Goal: Task Accomplishment & Management: Manage account settings

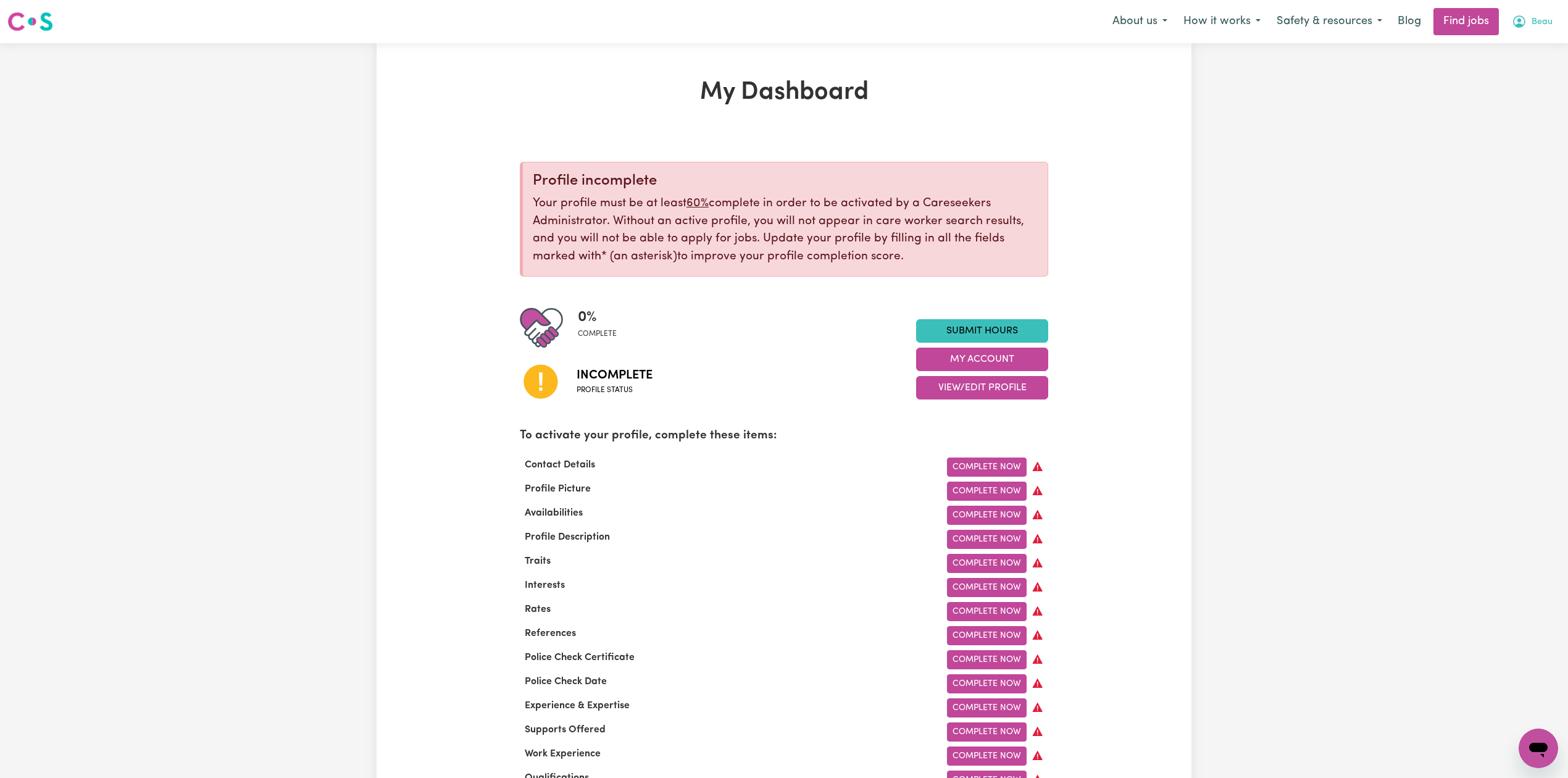
click at [1539, 11] on button "Beau" at bounding box center [1533, 21] width 57 height 26
click at [1506, 90] on link "Logout" at bounding box center [1511, 94] width 98 height 23
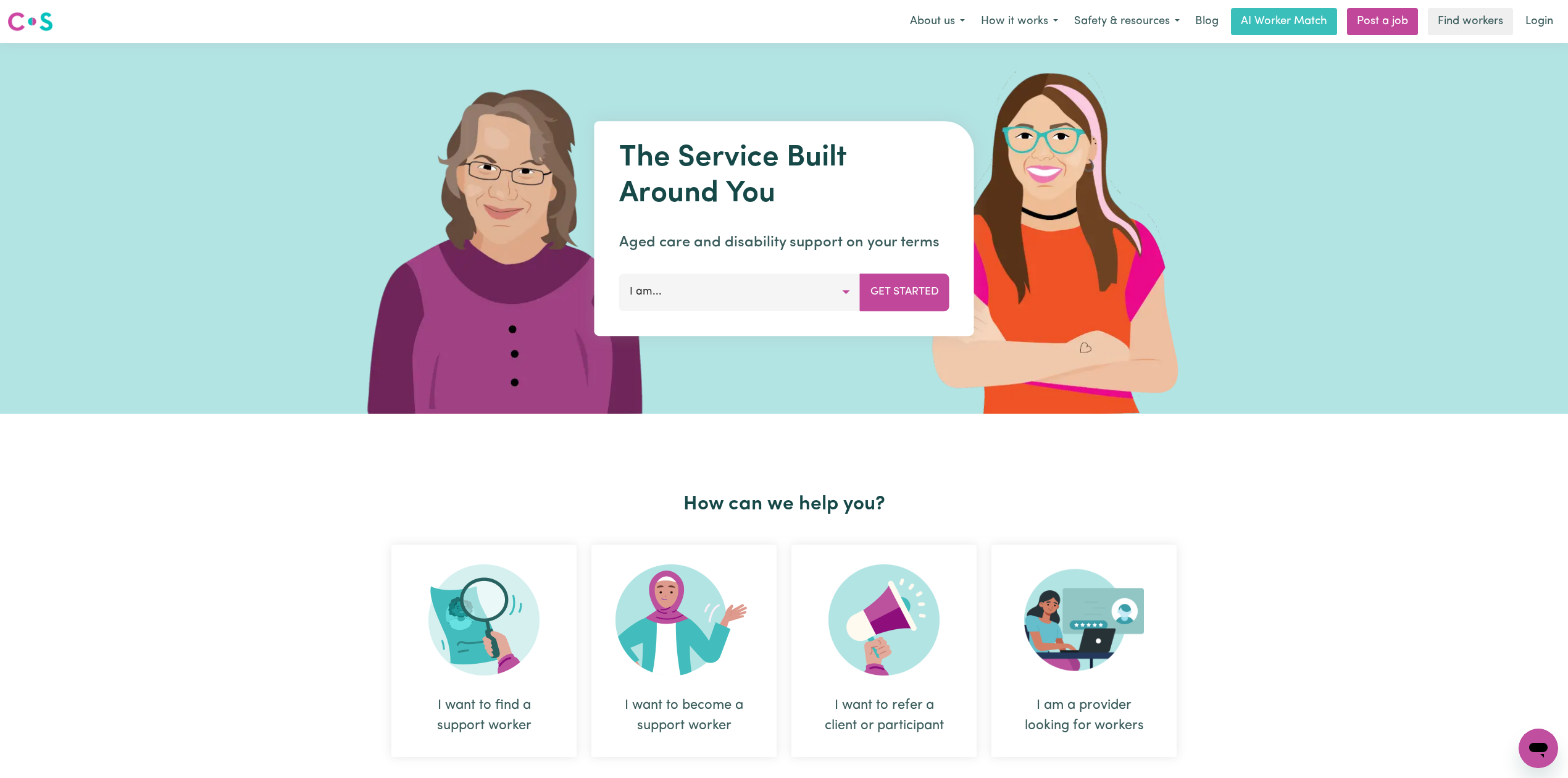
click at [1565, 18] on div "Menu About us How it works Safety & resources Blog AI Worker Match Post a job F…" at bounding box center [784, 21] width 1568 height 29
click at [1558, 22] on link "Login" at bounding box center [1539, 21] width 43 height 27
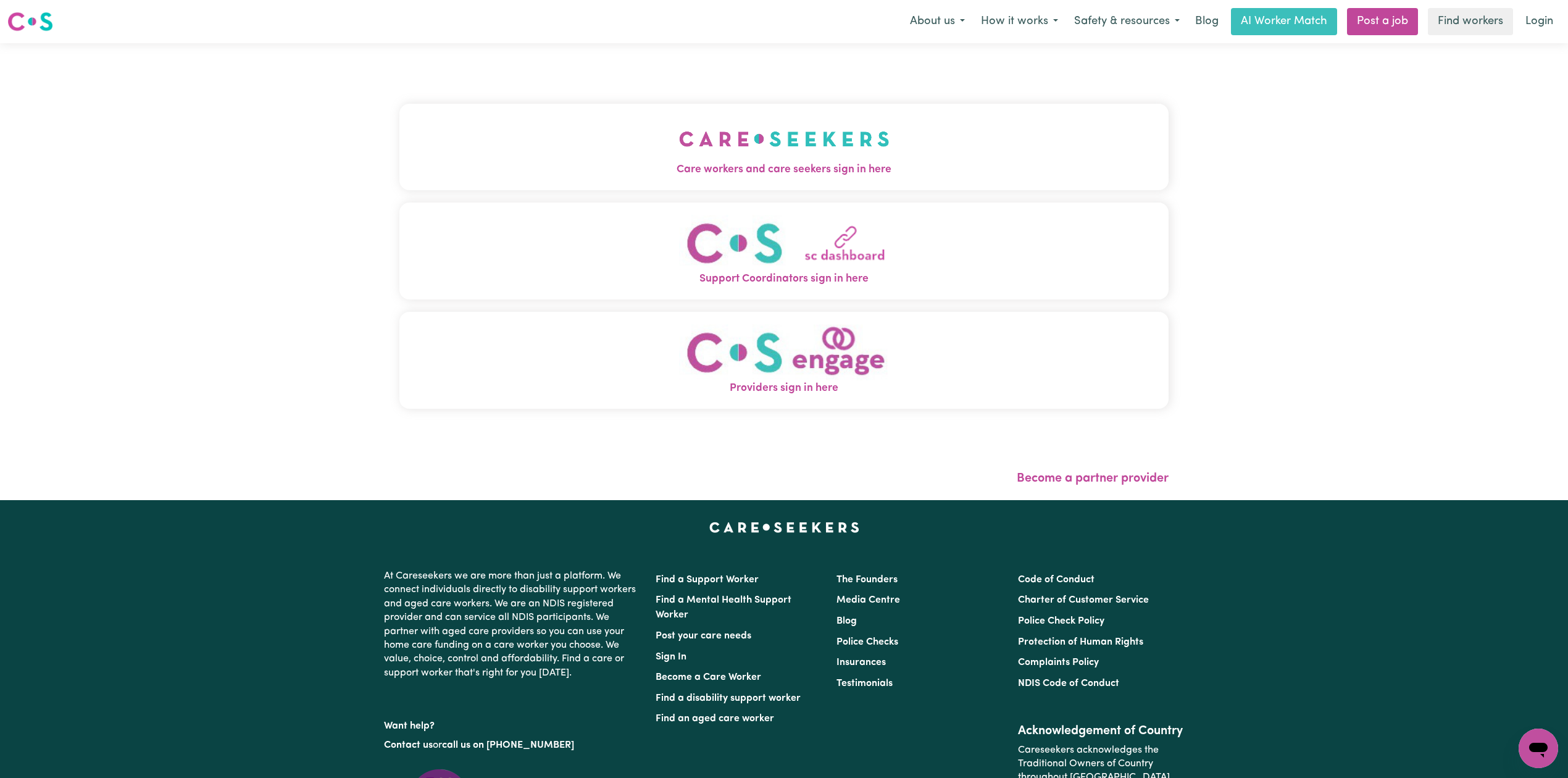
click at [679, 220] on img "Support Coordinators sign in here" at bounding box center [784, 243] width 211 height 56
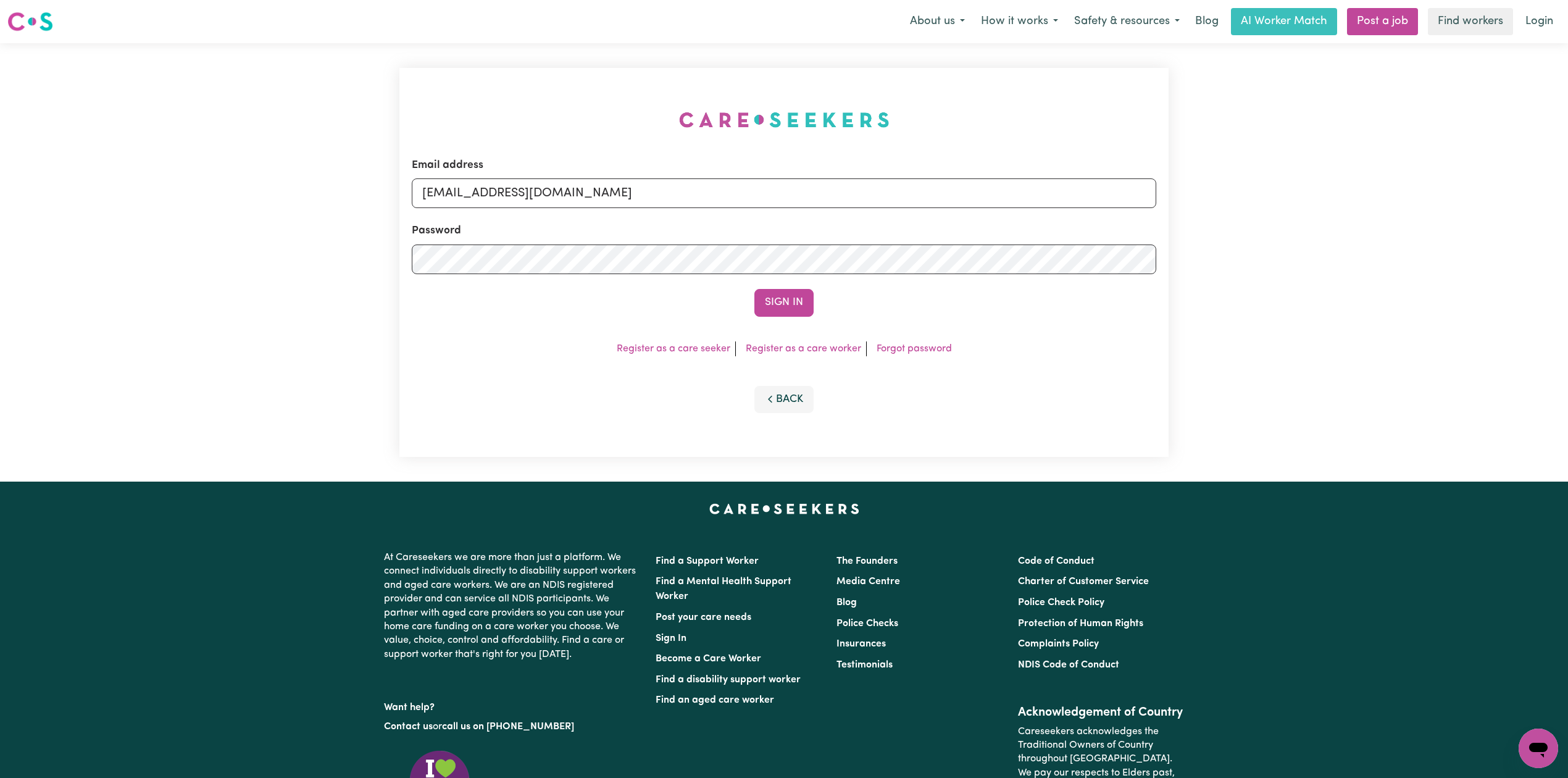
click at [600, 213] on form "Email address [EMAIL_ADDRESS][DOMAIN_NAME] Password Sign In" at bounding box center [784, 237] width 744 height 159
drag, startPoint x: 580, startPoint y: 189, endPoint x: 578, endPoint y: 205, distance: 16.1
click at [579, 189] on input "[EMAIL_ADDRESS][DOMAIN_NAME]" at bounding box center [784, 193] width 744 height 30
drag, startPoint x: 484, startPoint y: 188, endPoint x: 796, endPoint y: 205, distance: 312.5
click at [796, 205] on input "Superuser~[EMAIL_ADDRESS][DOMAIN_NAME]" at bounding box center [784, 193] width 744 height 30
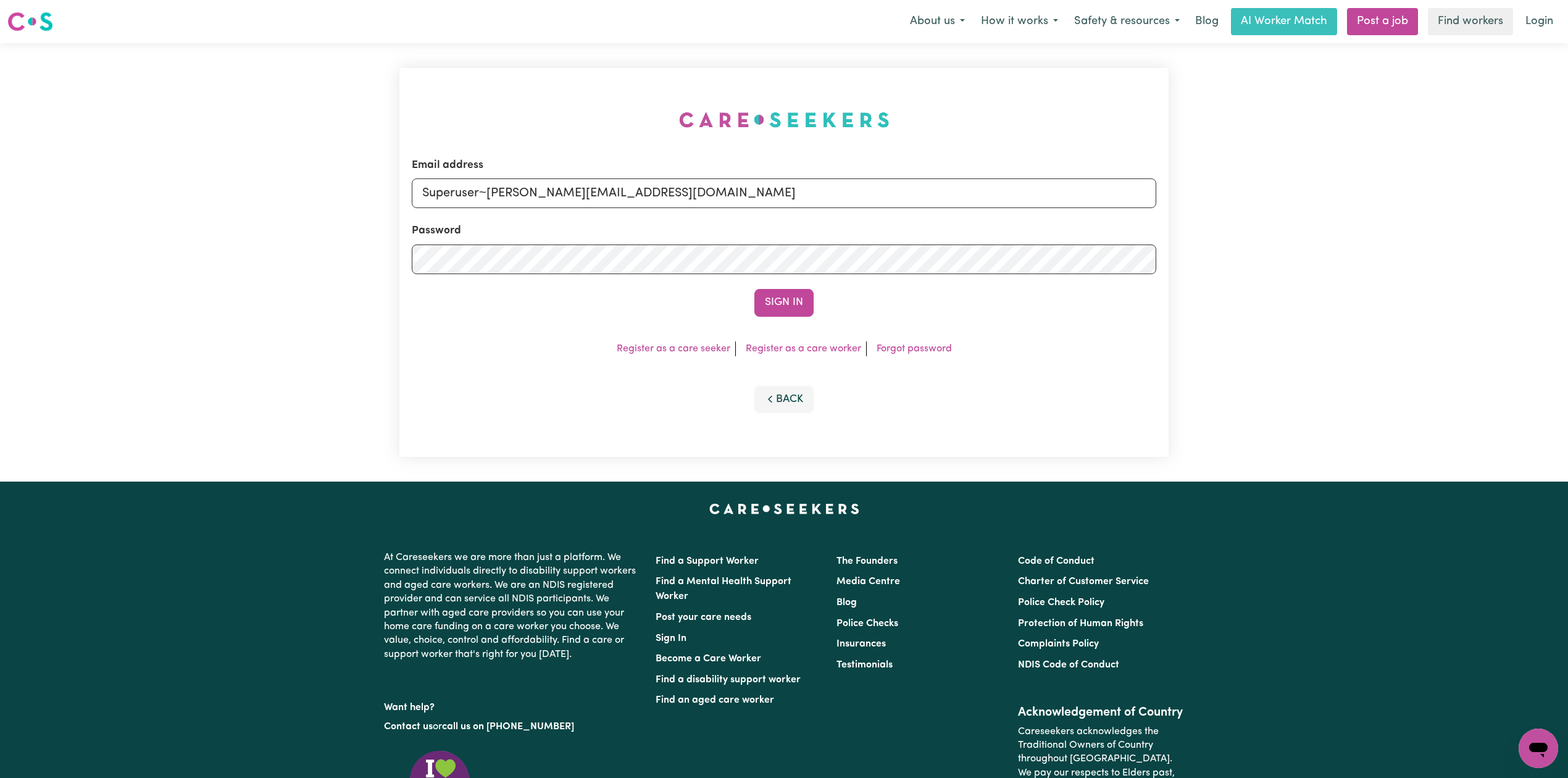
type input "Superuser~[PERSON_NAME][EMAIL_ADDRESS][DOMAIN_NAME]"
click at [769, 292] on button "Sign In" at bounding box center [784, 302] width 59 height 27
